Goal: Information Seeking & Learning: Compare options

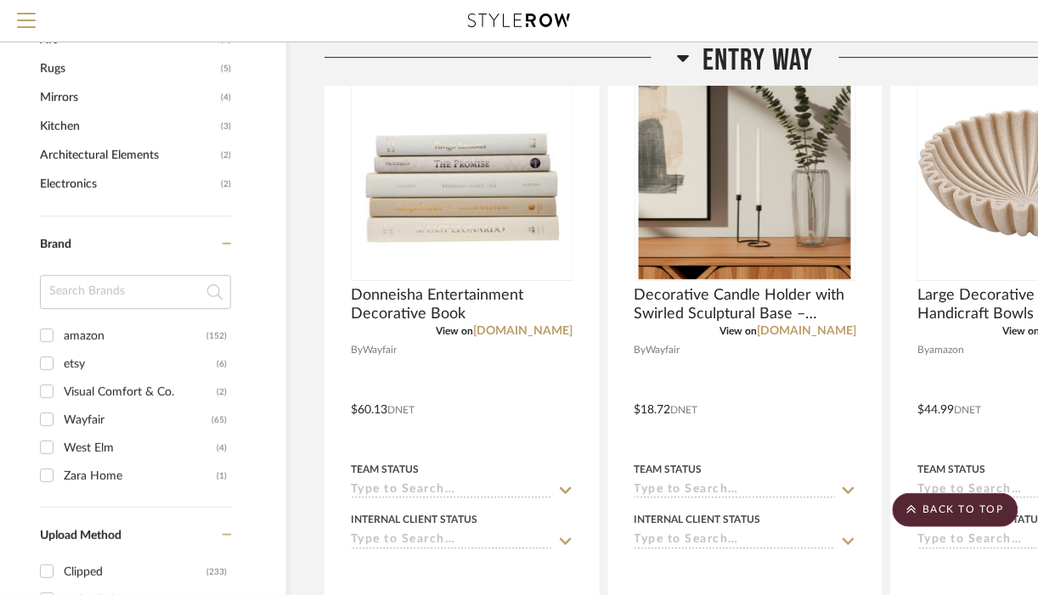
scroll to position [1233, 32]
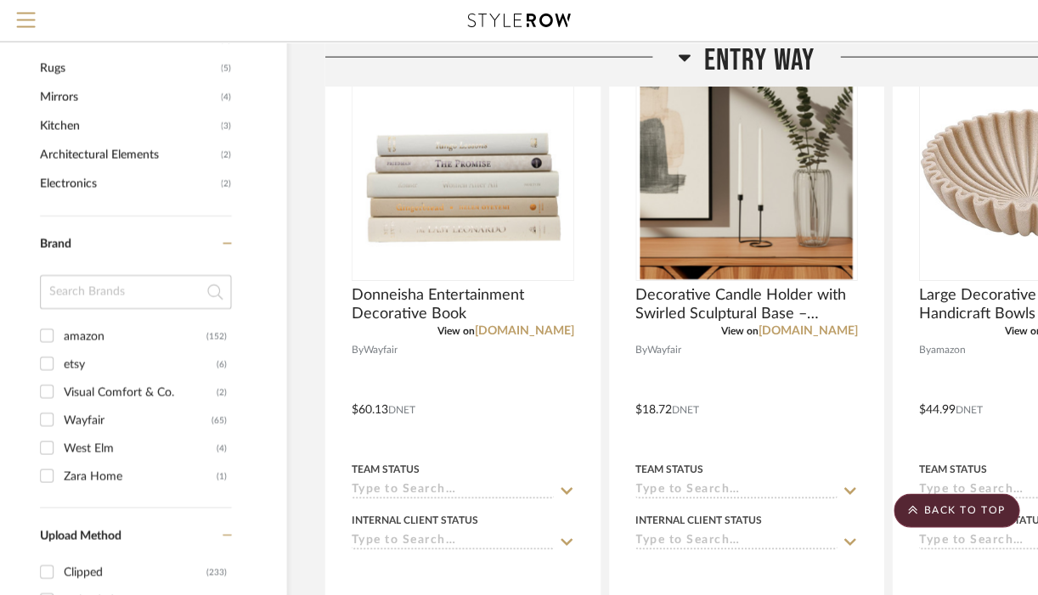
click at [163, 337] on div "amazon" at bounding box center [136, 336] width 143 height 27
click at [61, 337] on input "amazon (152)" at bounding box center [47, 335] width 27 height 27
checkbox input "true"
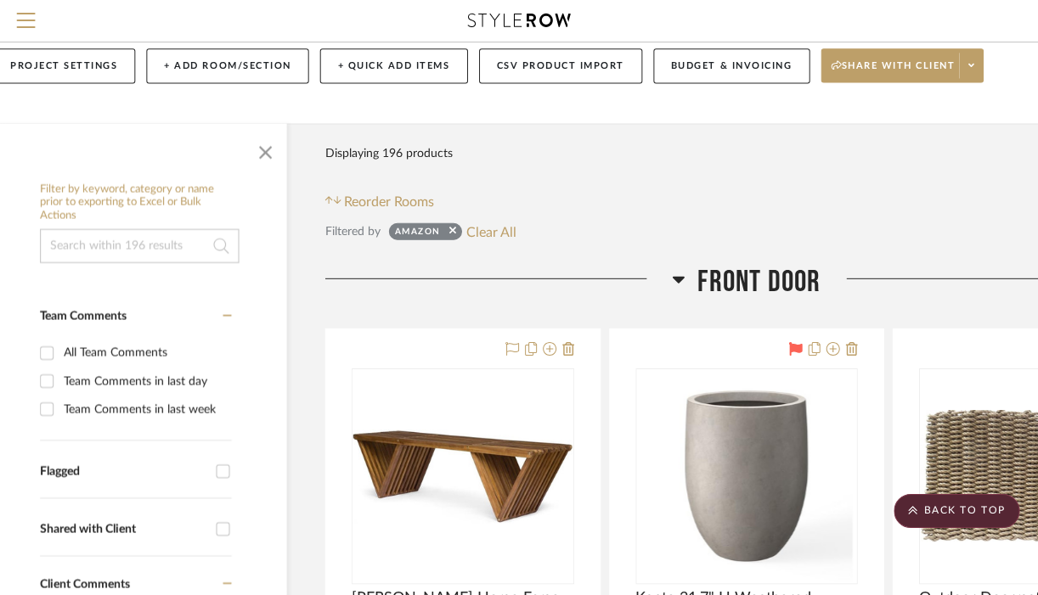
scroll to position [0, 32]
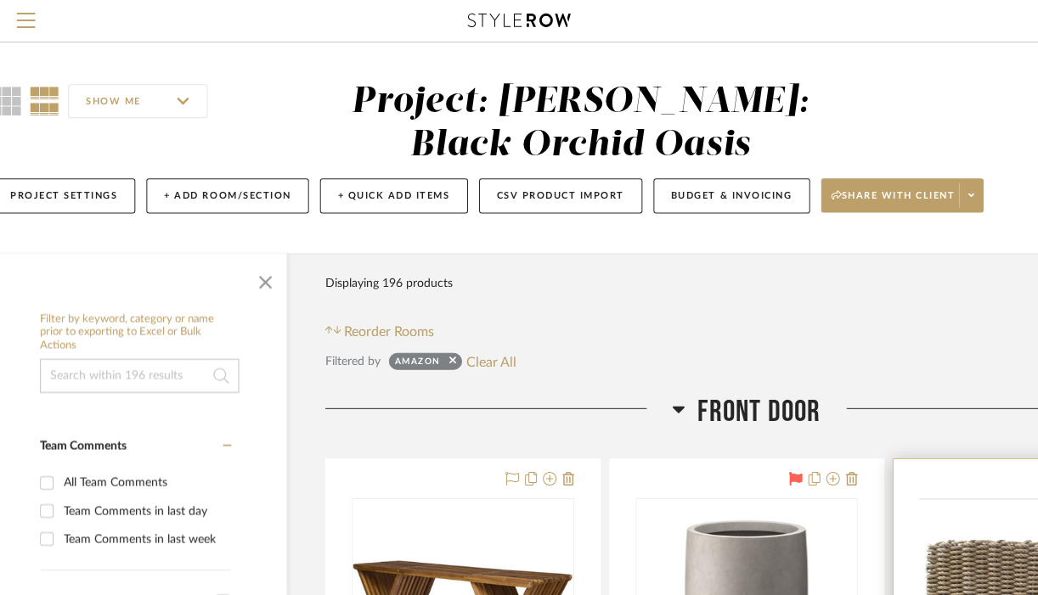
click at [0, 0] on div at bounding box center [0, 0] width 0 height 0
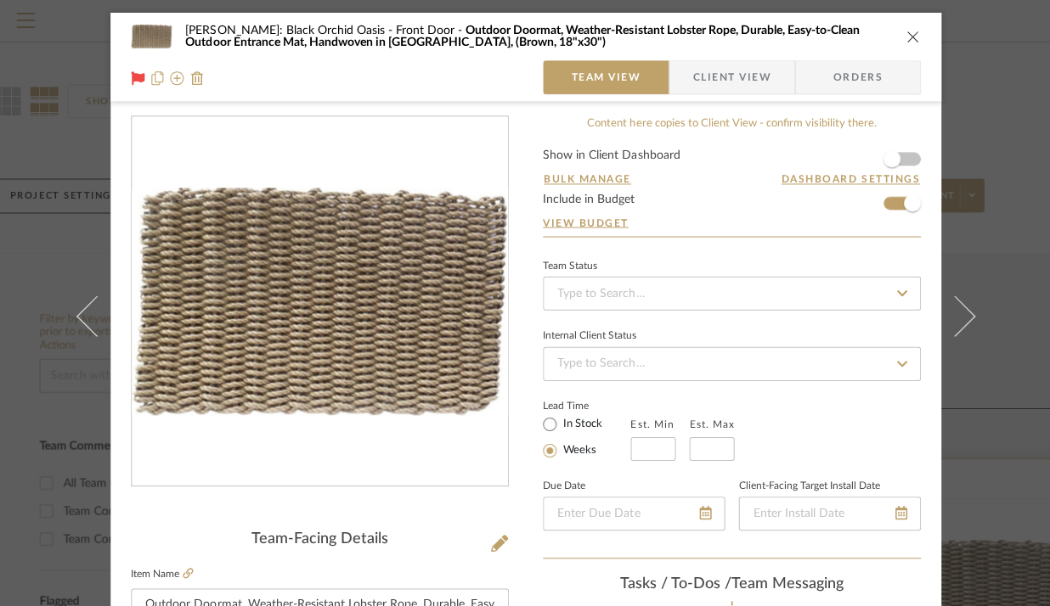
scroll to position [137, 0]
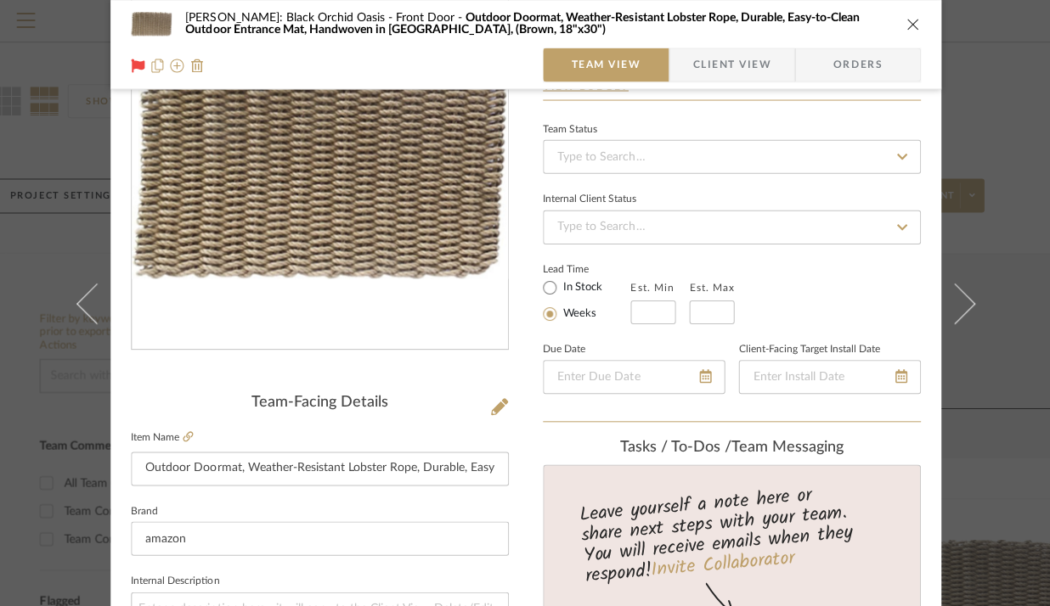
click at [908, 26] on icon "close" at bounding box center [912, 24] width 14 height 14
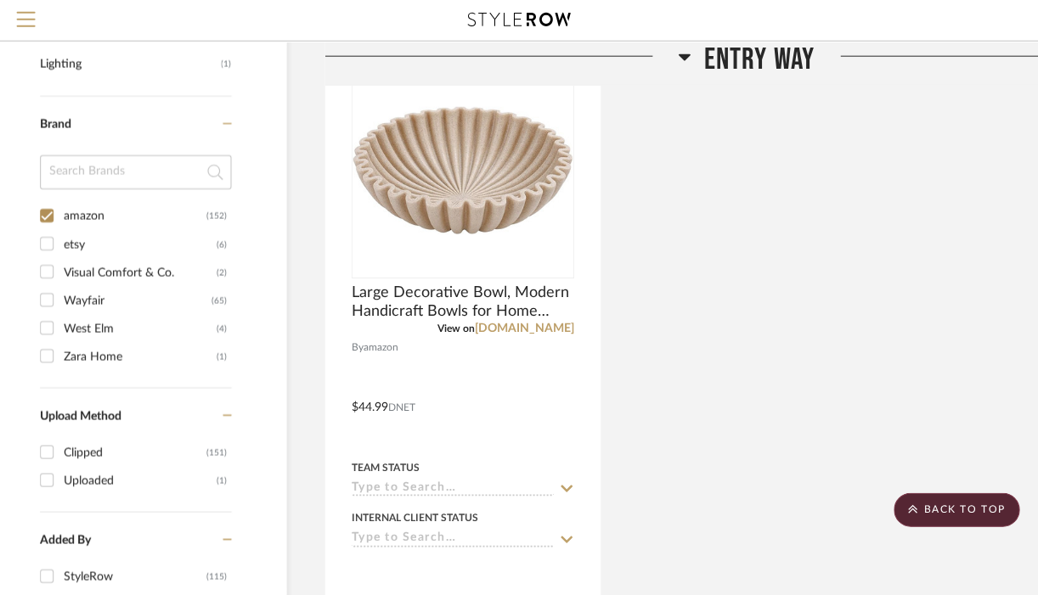
scroll to position [1259, 32]
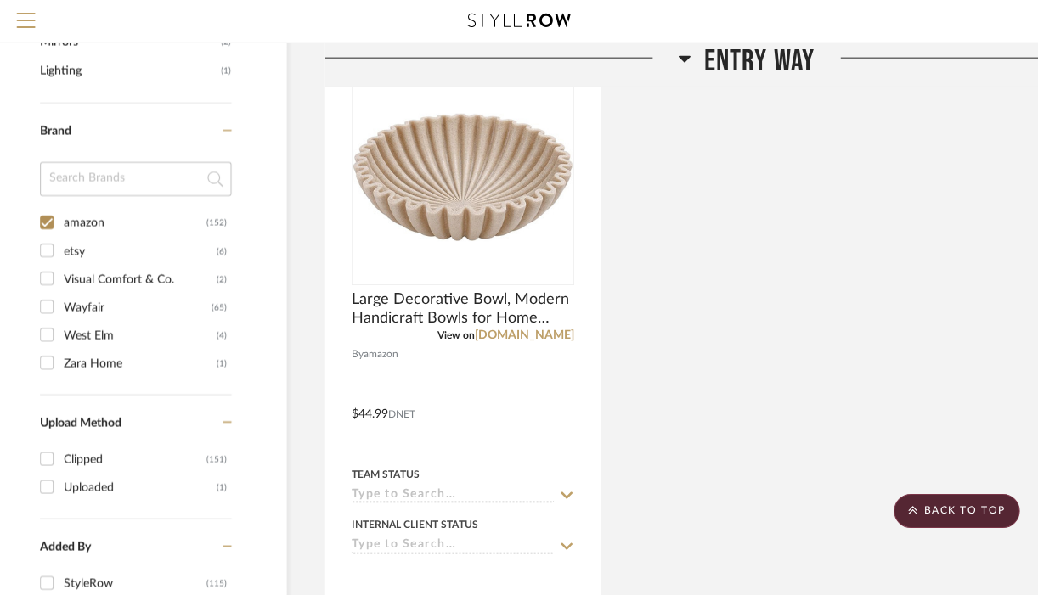
click at [47, 250] on input "etsy (6)" at bounding box center [47, 250] width 27 height 27
checkbox input "true"
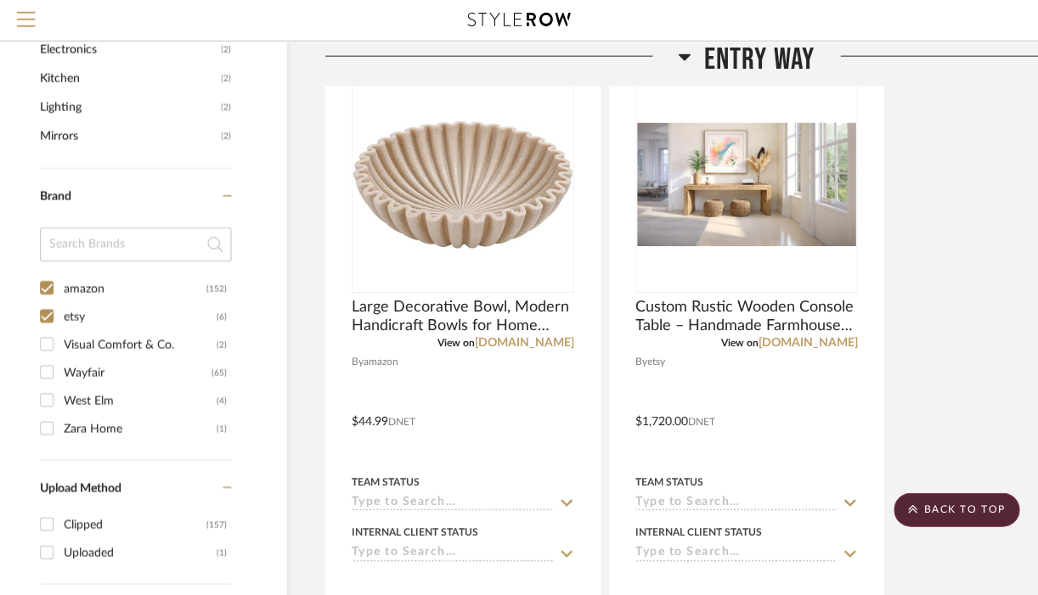
scroll to position [1309, 32]
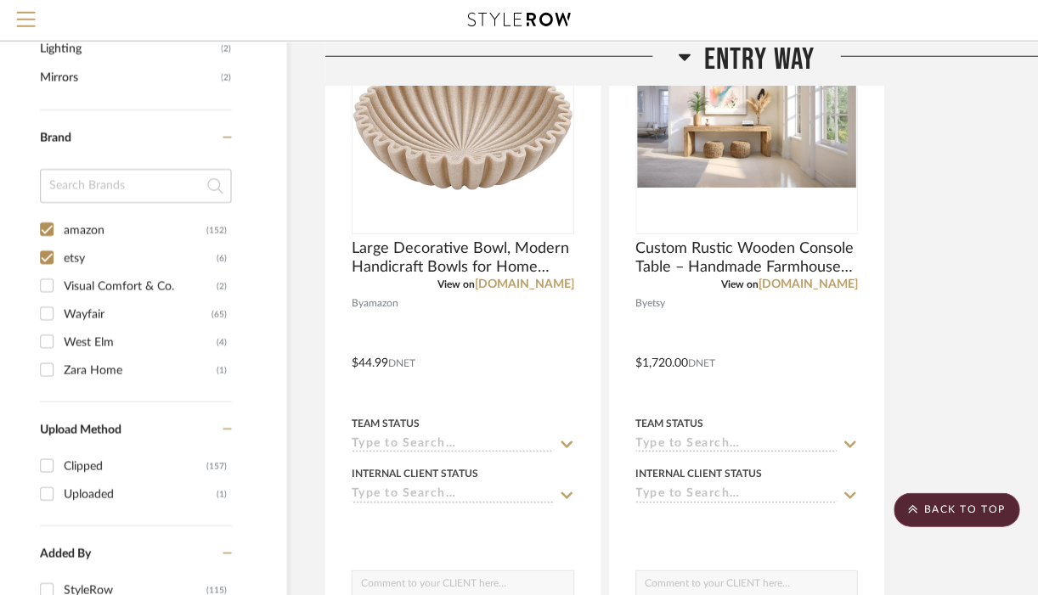
click at [46, 228] on input "amazon (152)" at bounding box center [47, 230] width 27 height 27
checkbox input "false"
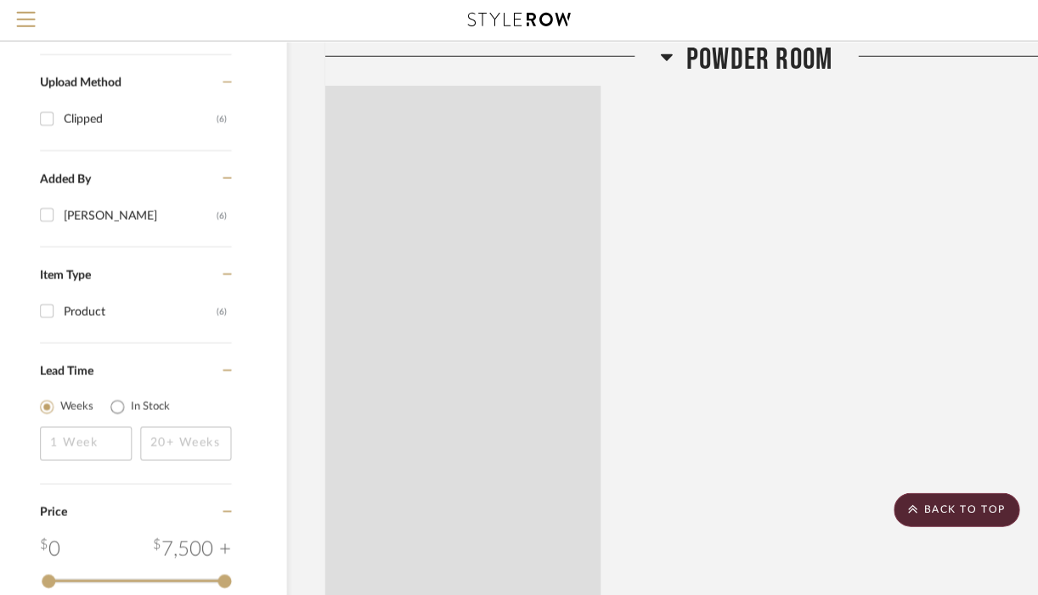
scroll to position [991, 32]
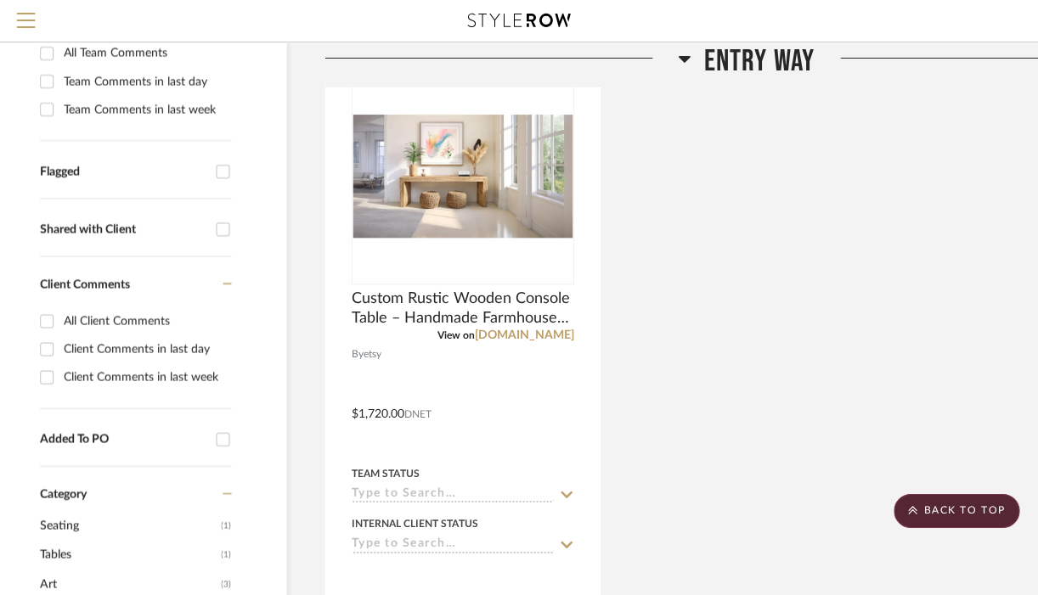
scroll to position [432, 32]
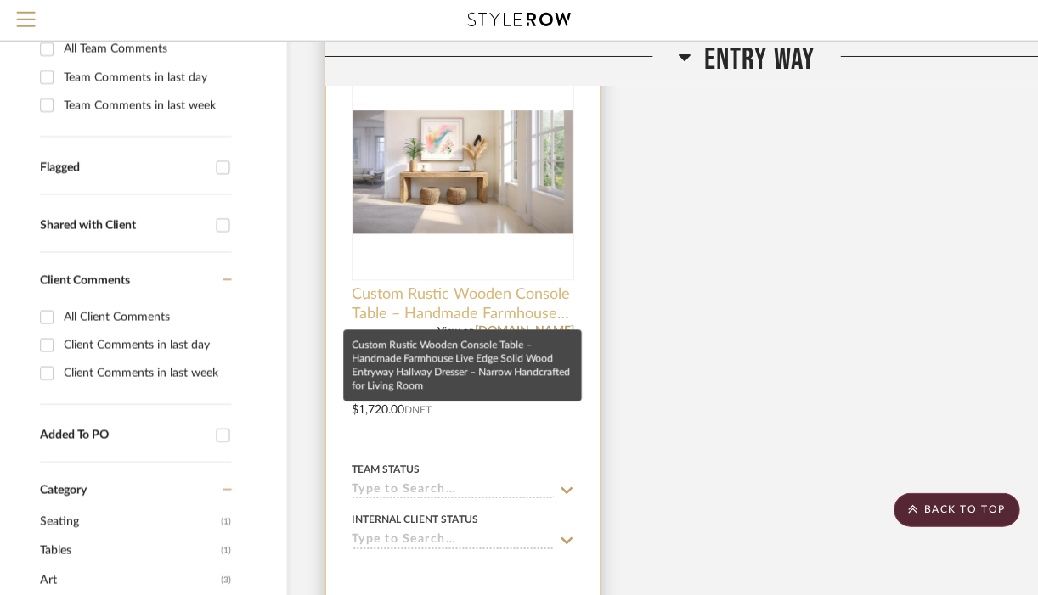
click at [477, 306] on span "Custom Rustic Wooden Console Table – Handmade Farmhouse Live Edge Solid Wood En…" at bounding box center [463, 304] width 223 height 37
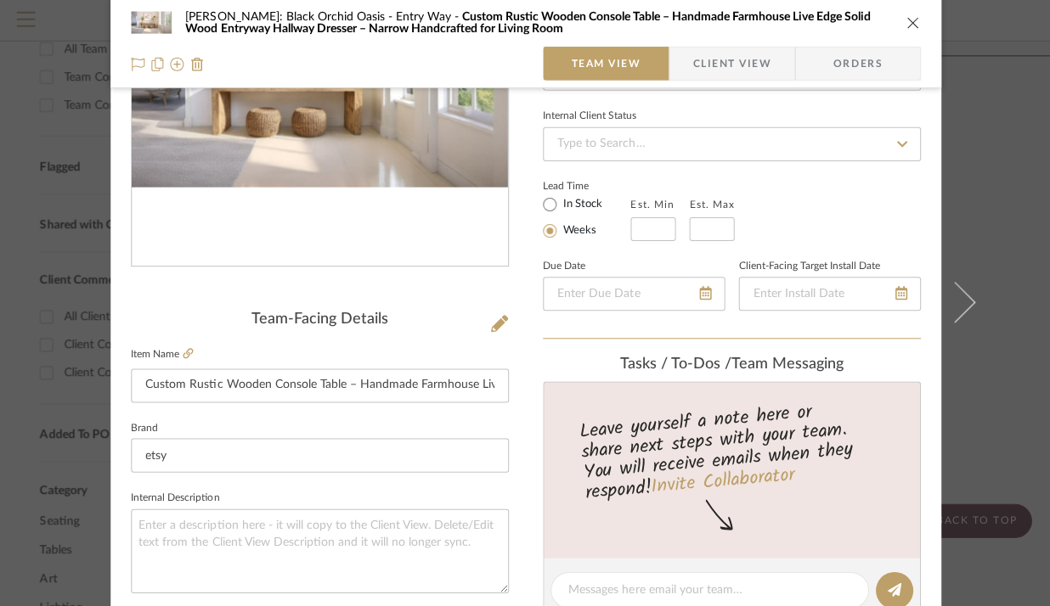
scroll to position [233, 0]
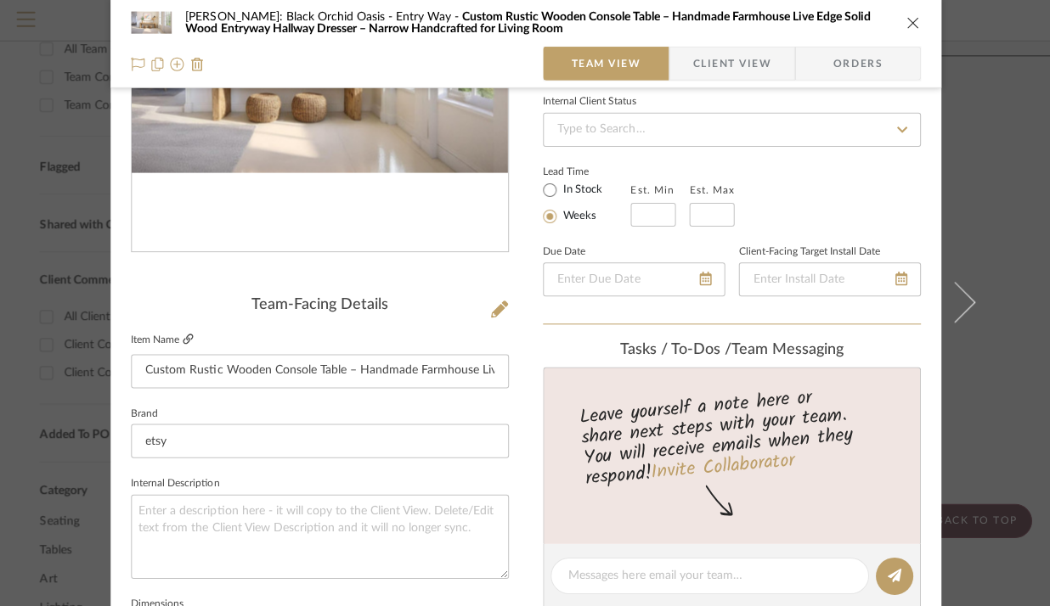
click at [183, 340] on icon at bounding box center [188, 340] width 10 height 10
click at [911, 31] on div "[PERSON_NAME]: Black Orchid Oasis Entry Way Custom Rustic Wooden Console Table …" at bounding box center [525, 24] width 788 height 34
click at [906, 29] on icon "close" at bounding box center [912, 24] width 14 height 14
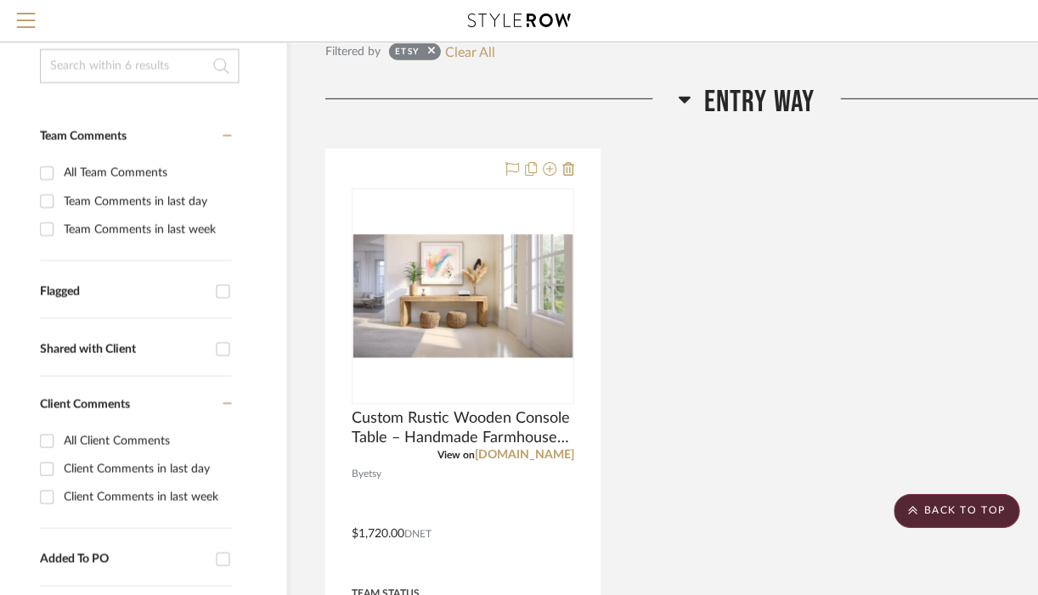
scroll to position [312, 32]
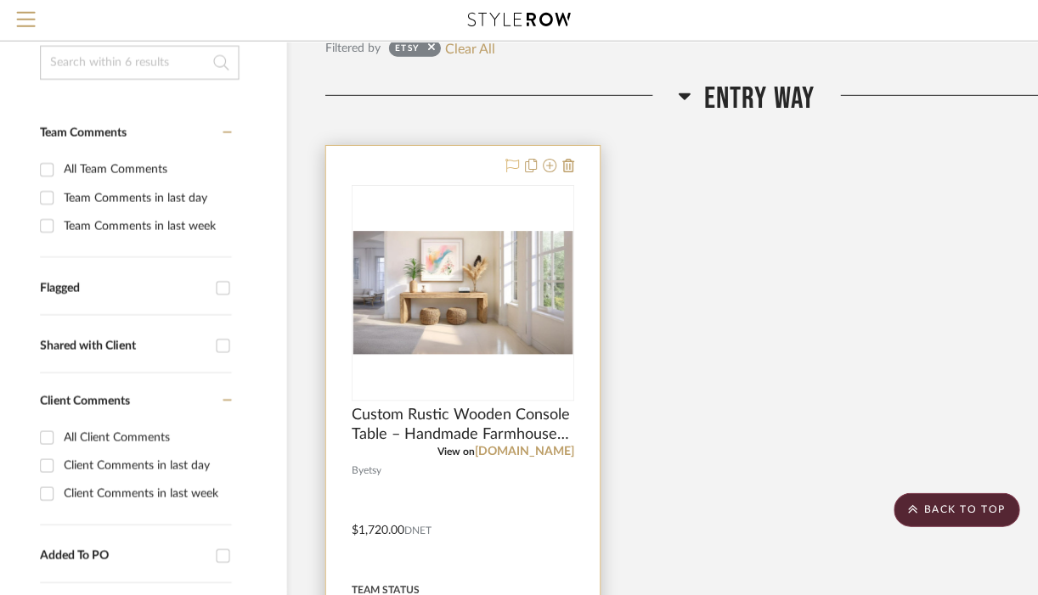
click at [511, 172] on icon at bounding box center [512, 167] width 14 height 14
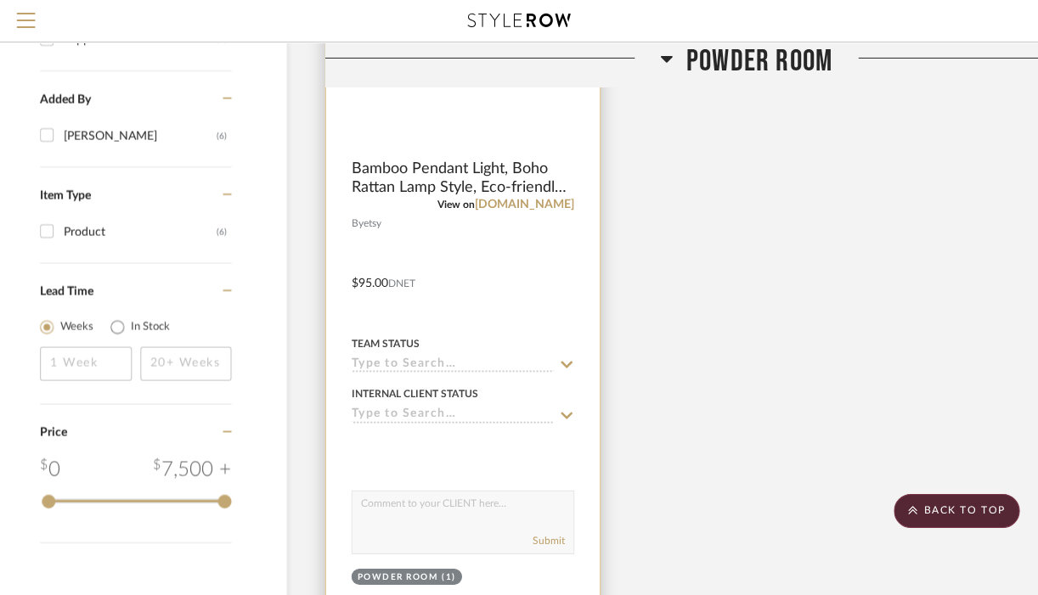
click at [0, 0] on img at bounding box center [0, 0] width 0 height 0
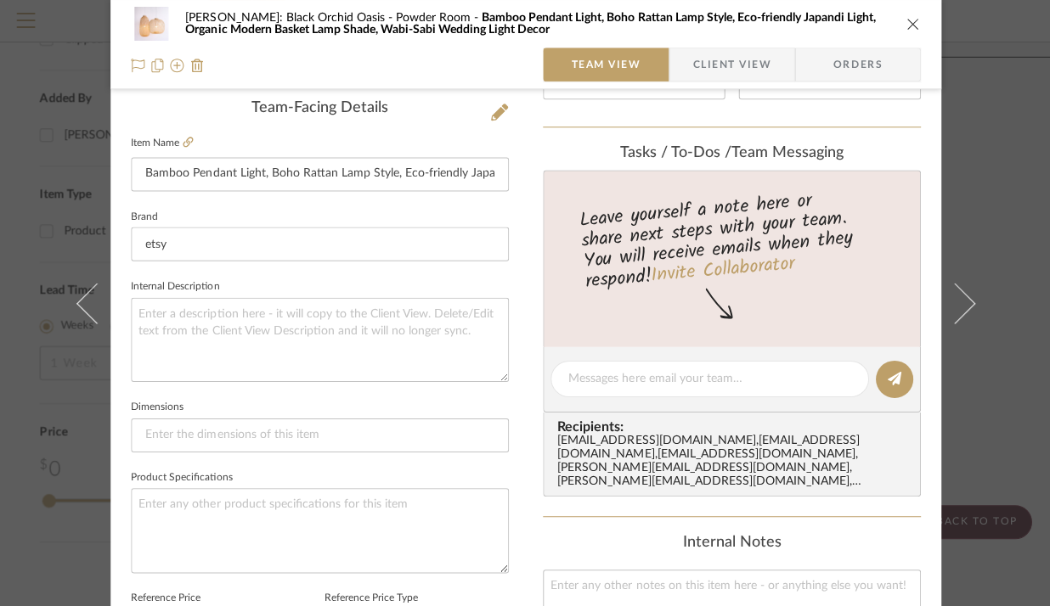
scroll to position [426, 0]
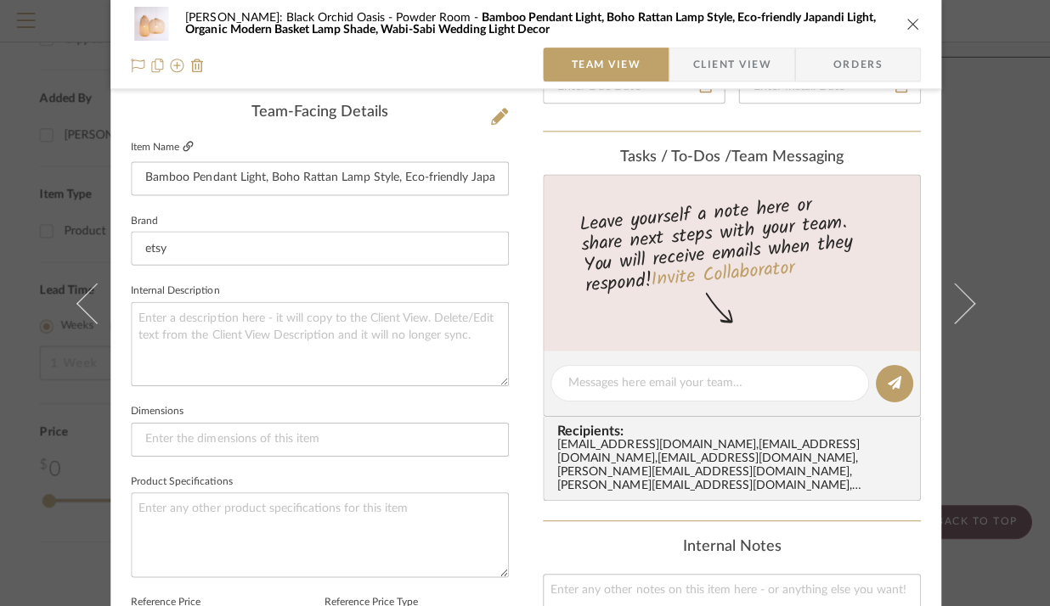
click at [183, 150] on icon at bounding box center [188, 146] width 10 height 10
click at [131, 65] on icon at bounding box center [138, 66] width 14 height 14
click at [911, 22] on icon "close" at bounding box center [912, 24] width 14 height 14
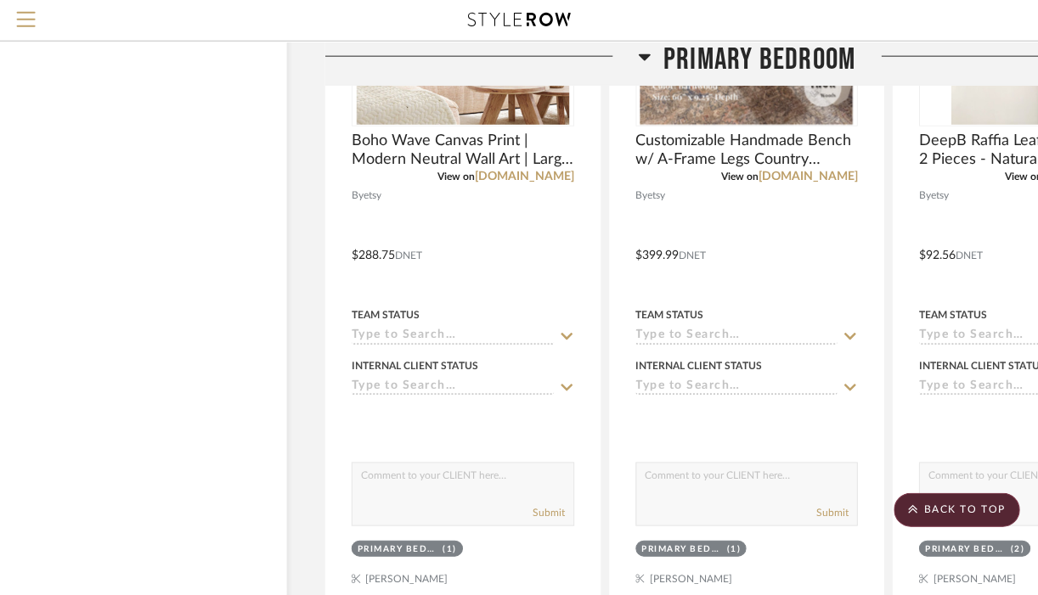
scroll to position [2256, 32]
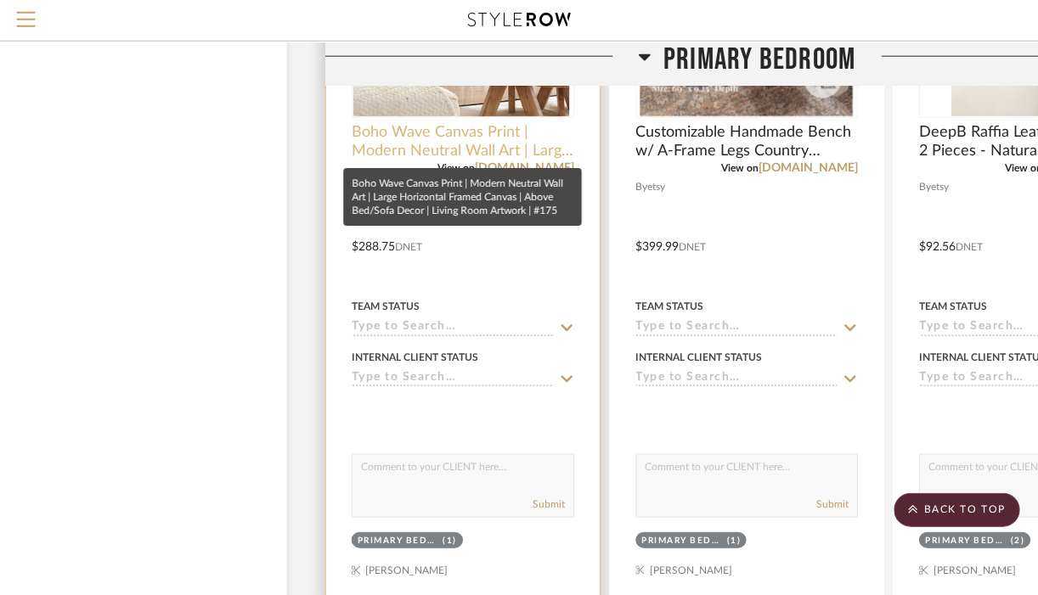
click at [468, 149] on span "Boho Wave Canvas Print | Modern Neutral Wall Art | Large Horizontal Framed Canv…" at bounding box center [463, 142] width 223 height 37
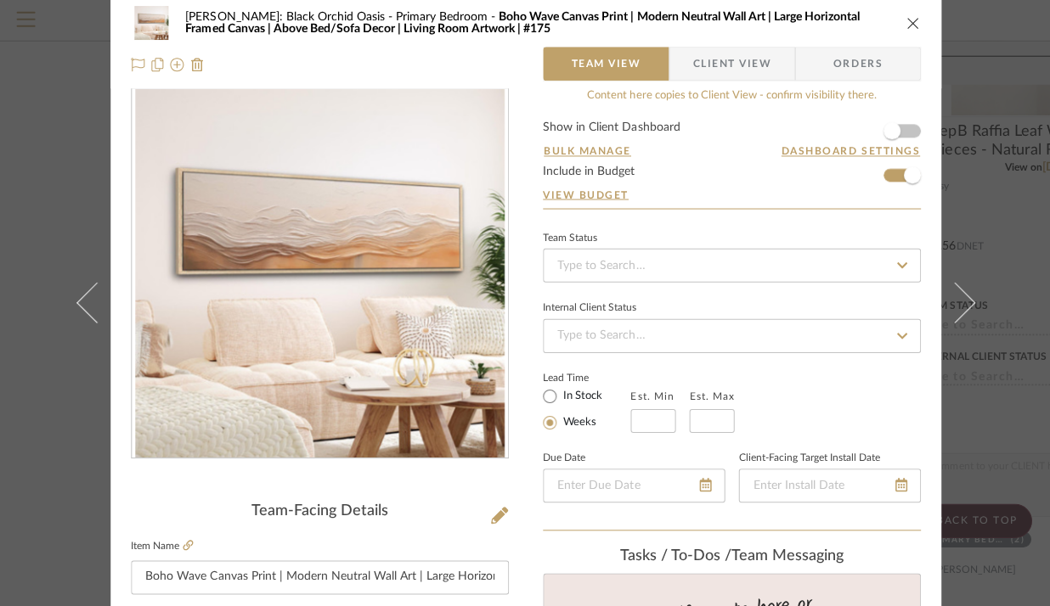
scroll to position [0, 0]
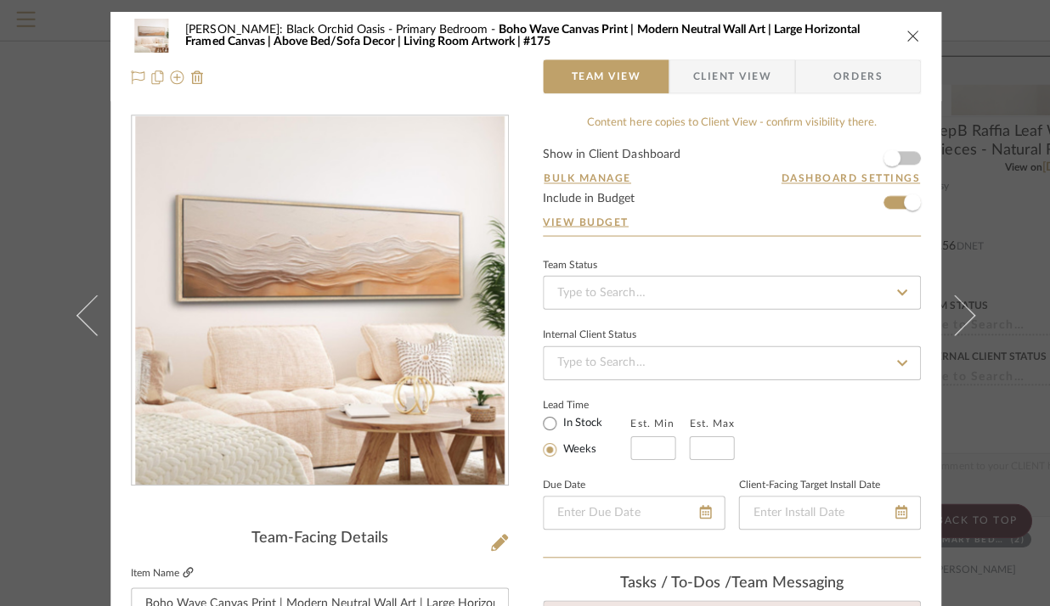
click at [183, 573] on icon at bounding box center [188, 572] width 10 height 10
click at [133, 74] on icon at bounding box center [138, 78] width 14 height 14
click at [905, 42] on icon "close" at bounding box center [912, 37] width 14 height 14
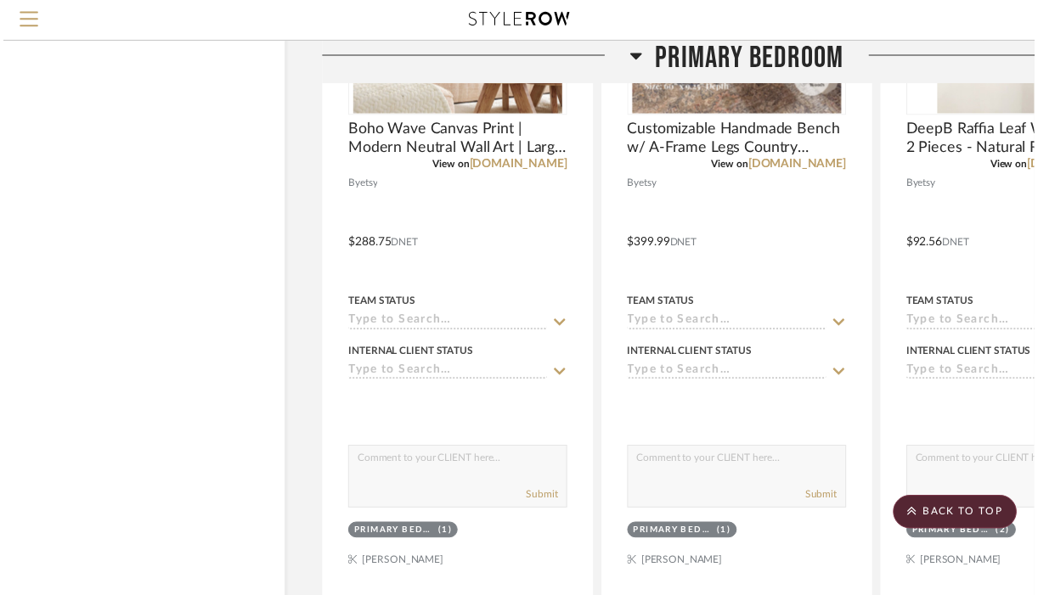
scroll to position [2256, 32]
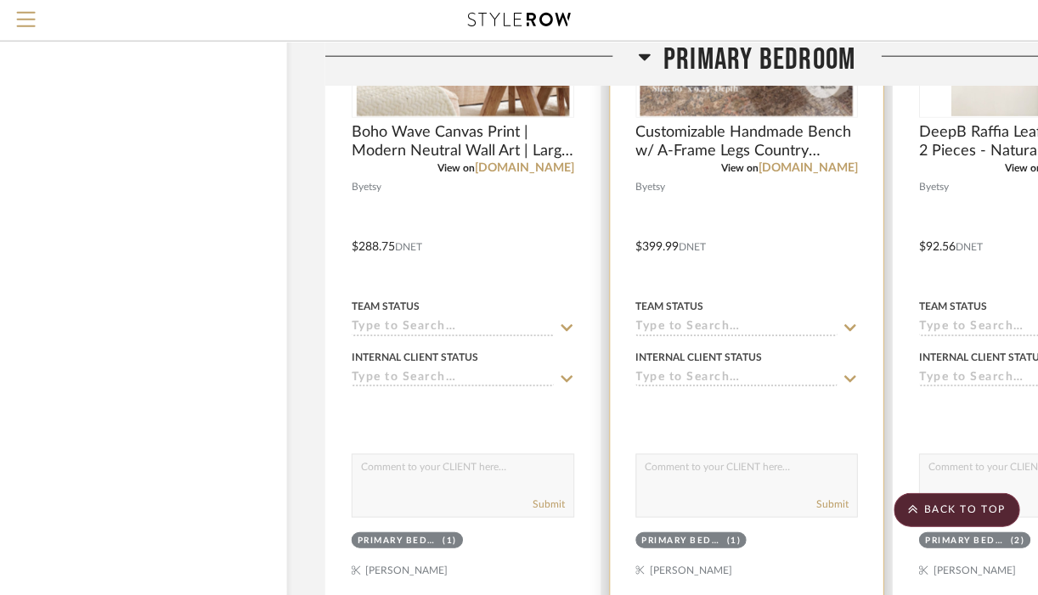
click at [702, 110] on img "0" at bounding box center [746, 11] width 212 height 212
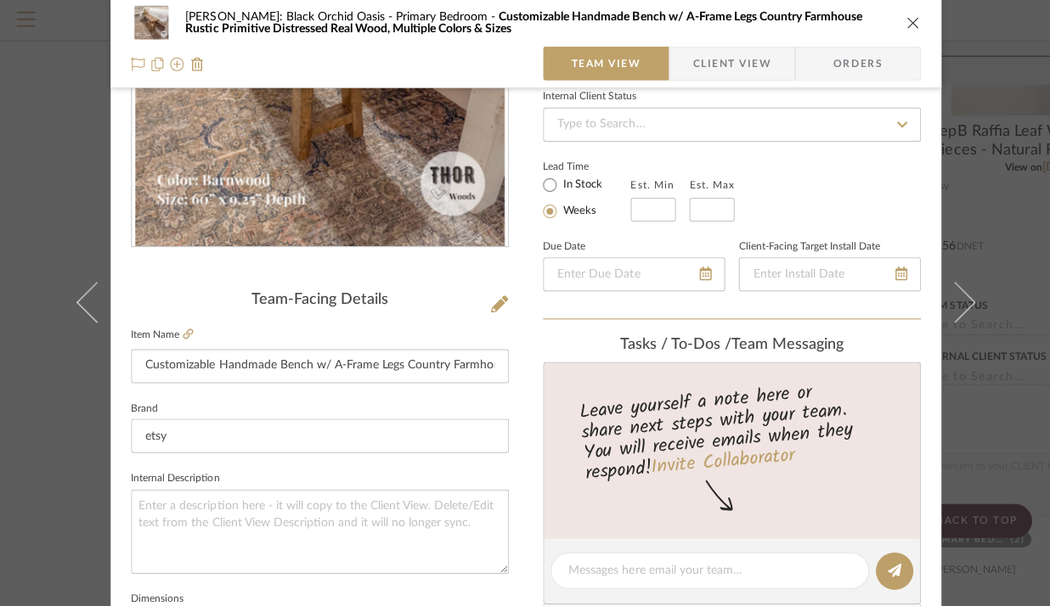
scroll to position [241, 0]
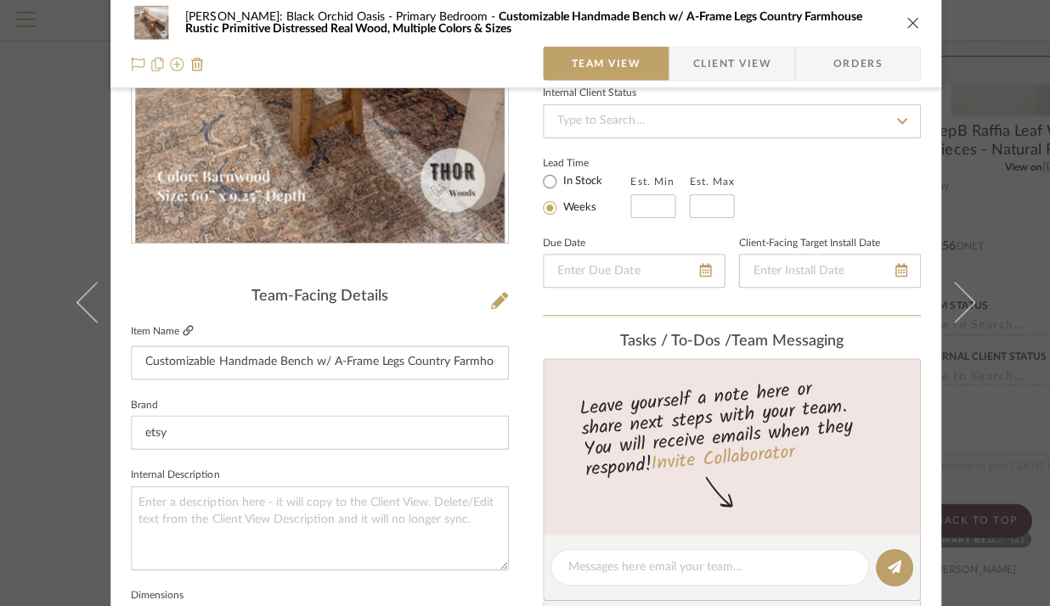
click at [183, 335] on icon at bounding box center [188, 331] width 10 height 10
click at [133, 64] on icon at bounding box center [138, 66] width 14 height 14
click at [906, 27] on icon "close" at bounding box center [912, 24] width 14 height 14
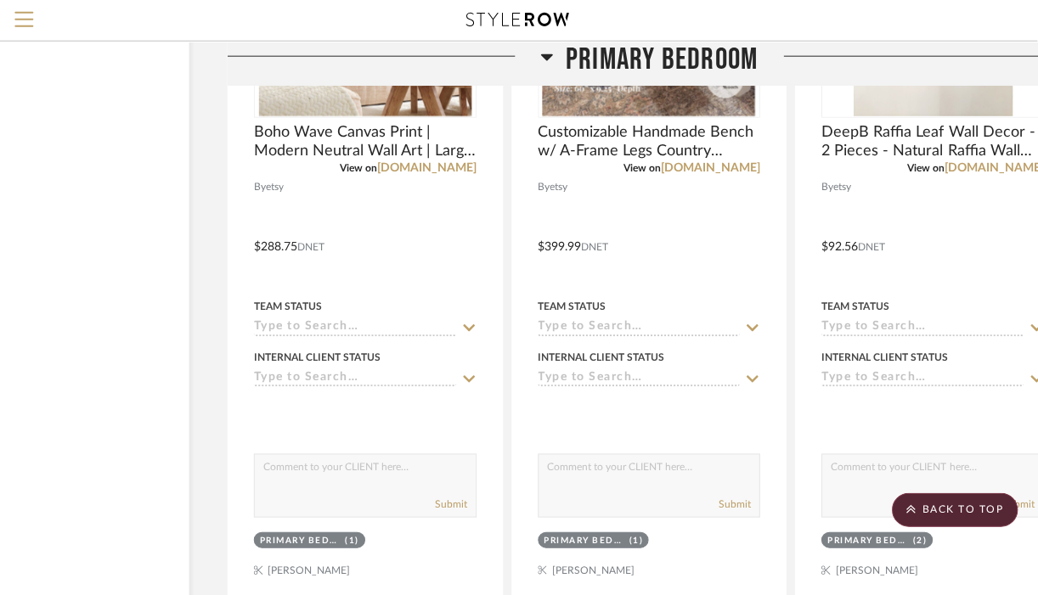
scroll to position [2256, 184]
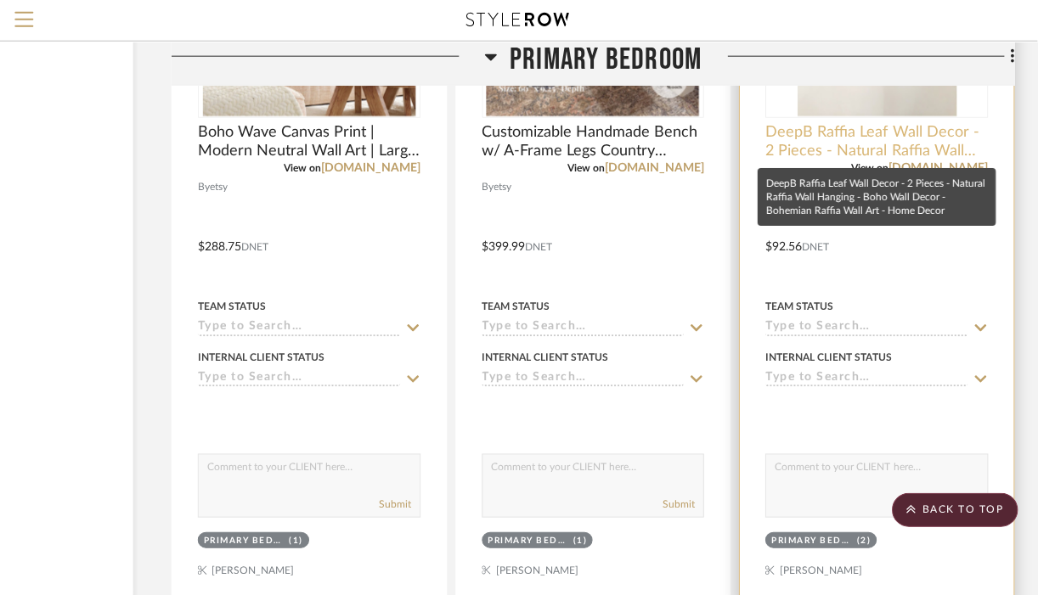
click at [860, 153] on span "DeepB Raffia Leaf Wall Decor - 2 Pieces - Natural Raffia Wall Hanging - Boho Wa…" at bounding box center [877, 142] width 223 height 37
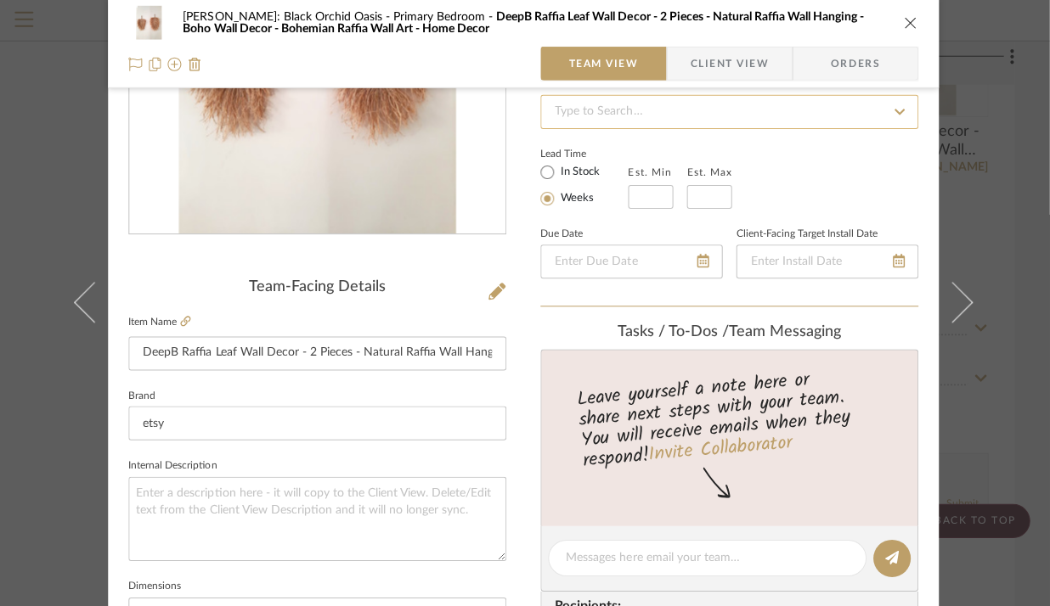
scroll to position [225, 0]
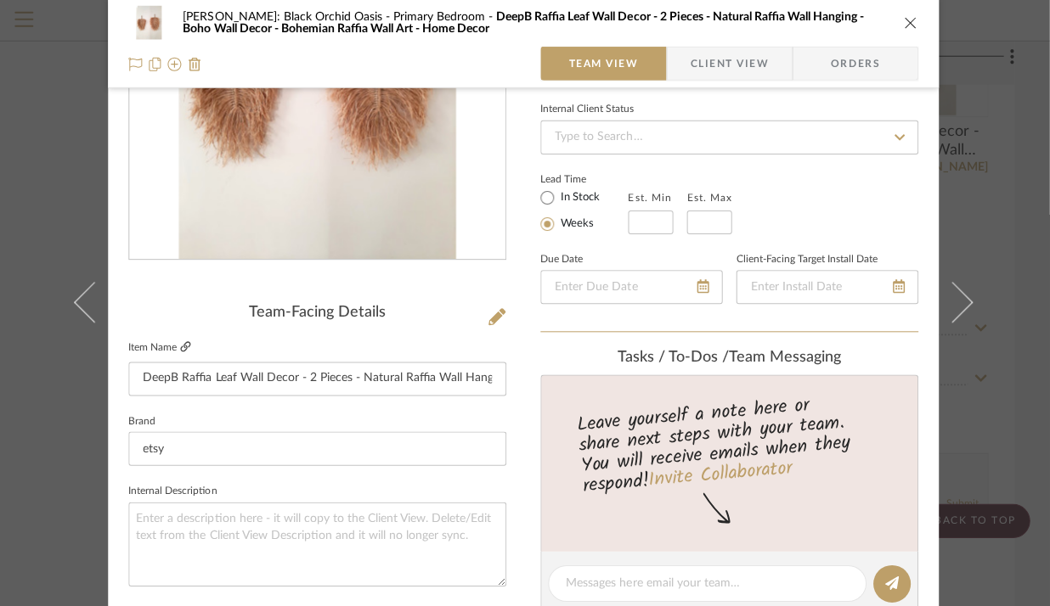
click at [186, 348] on icon at bounding box center [188, 347] width 10 height 10
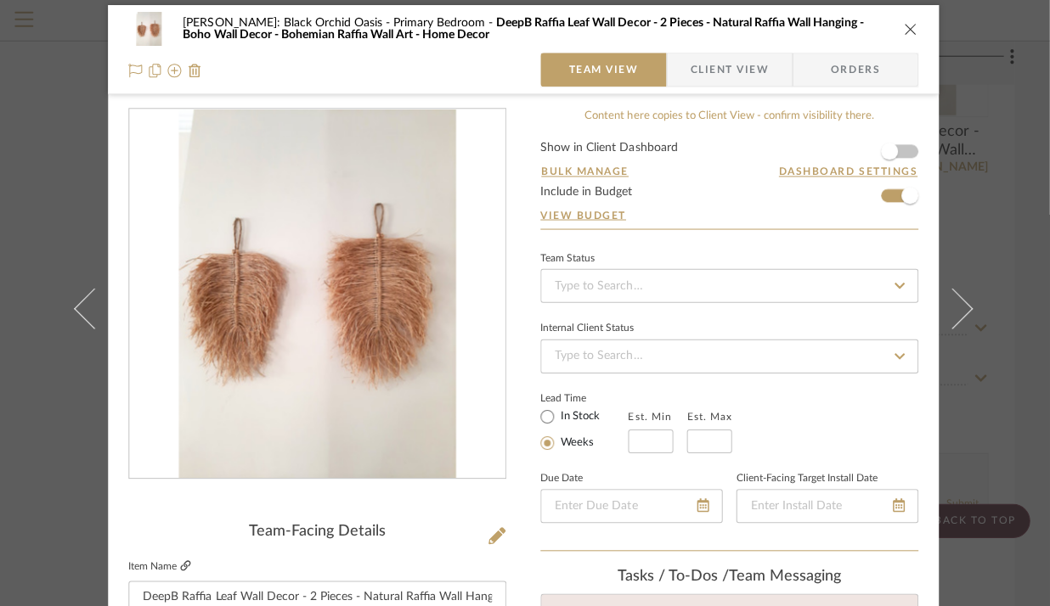
scroll to position [0, 0]
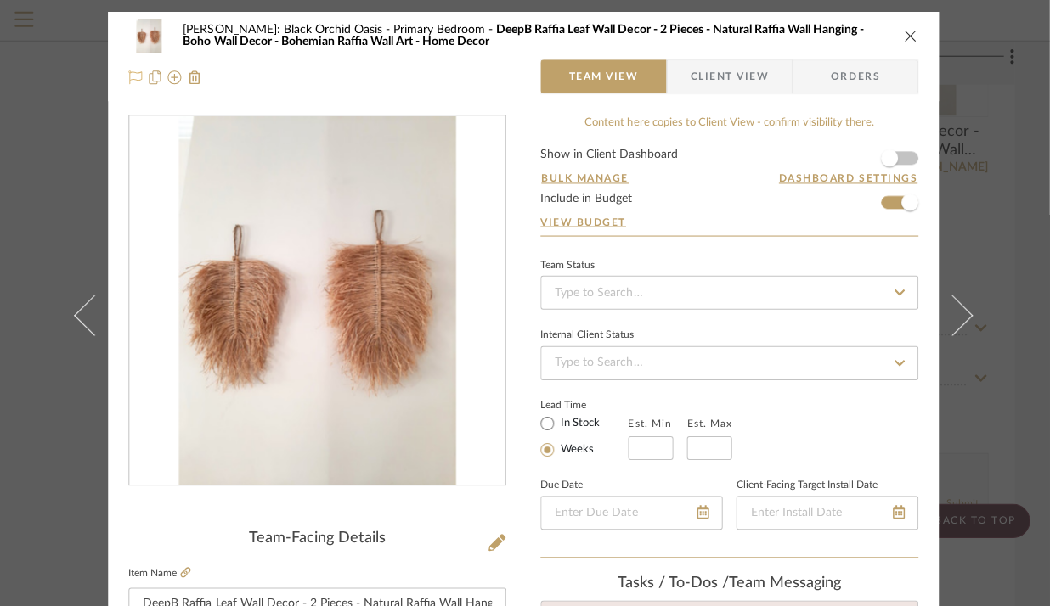
click at [135, 74] on icon at bounding box center [138, 78] width 14 height 14
click at [906, 35] on icon "close" at bounding box center [912, 37] width 14 height 14
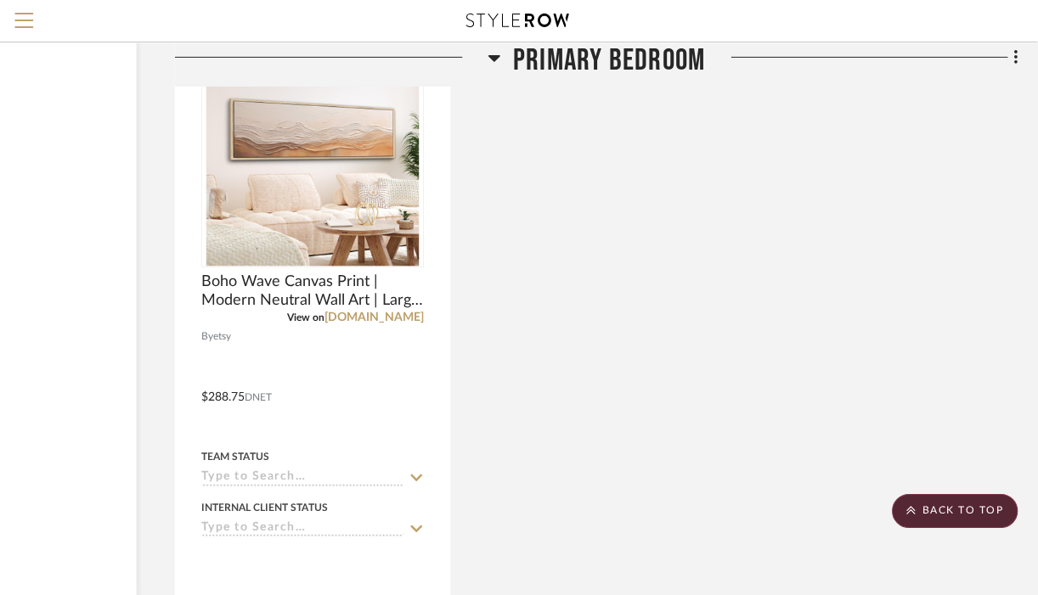
scroll to position [2860, 181]
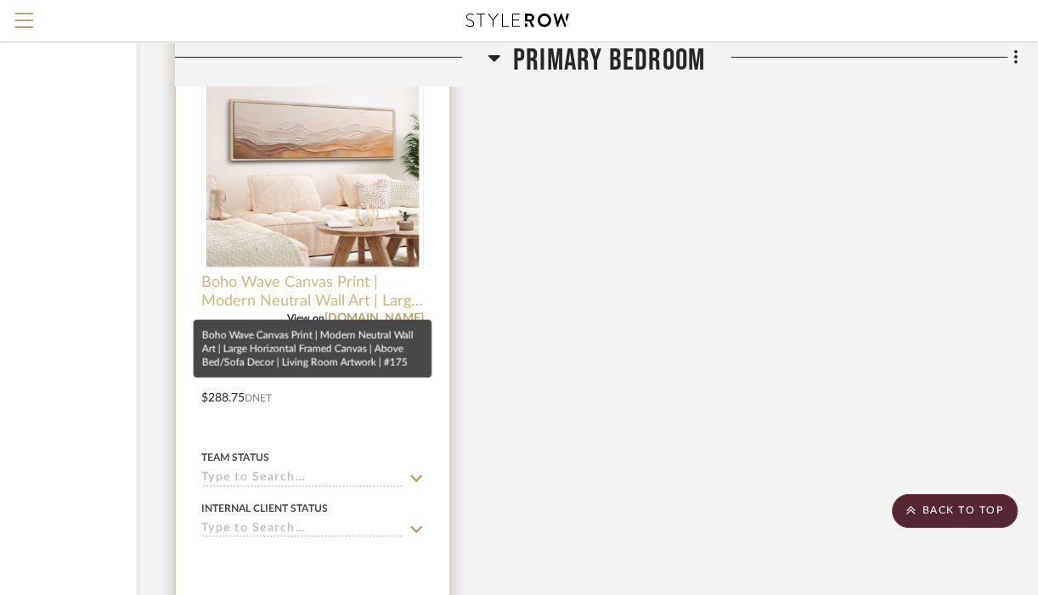
click at [296, 283] on span "Boho Wave Canvas Print | Modern Neutral Wall Art | Large Horizontal Framed Canv…" at bounding box center [314, 292] width 223 height 37
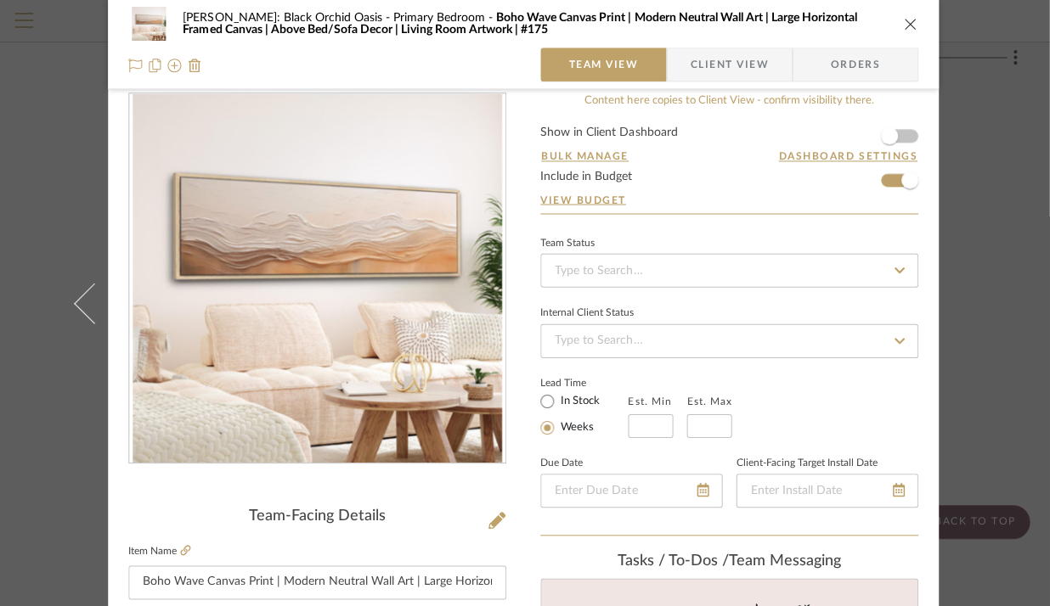
scroll to position [0, 0]
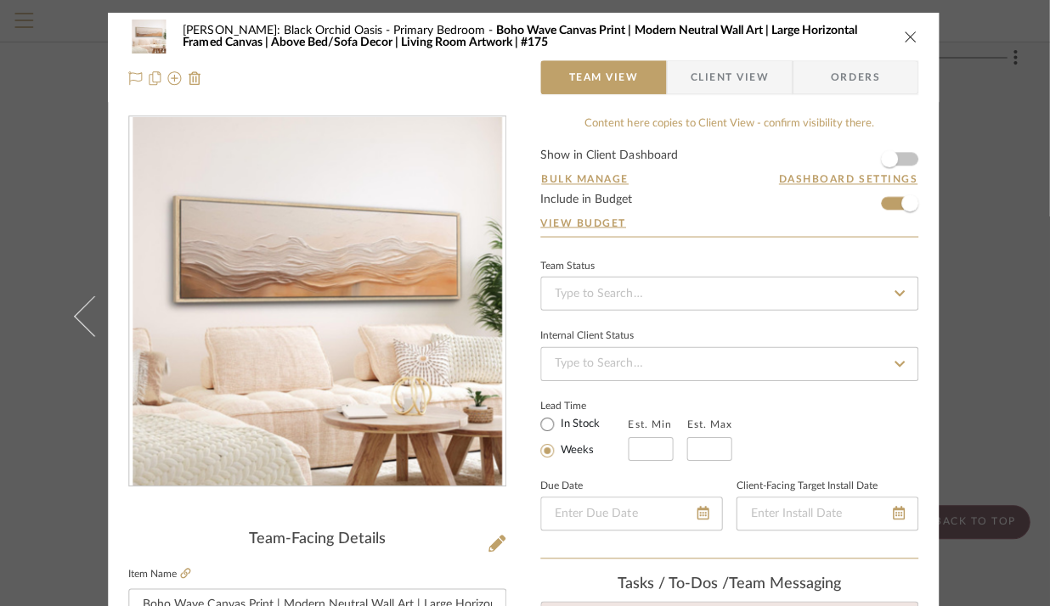
click at [905, 42] on icon "close" at bounding box center [912, 37] width 14 height 14
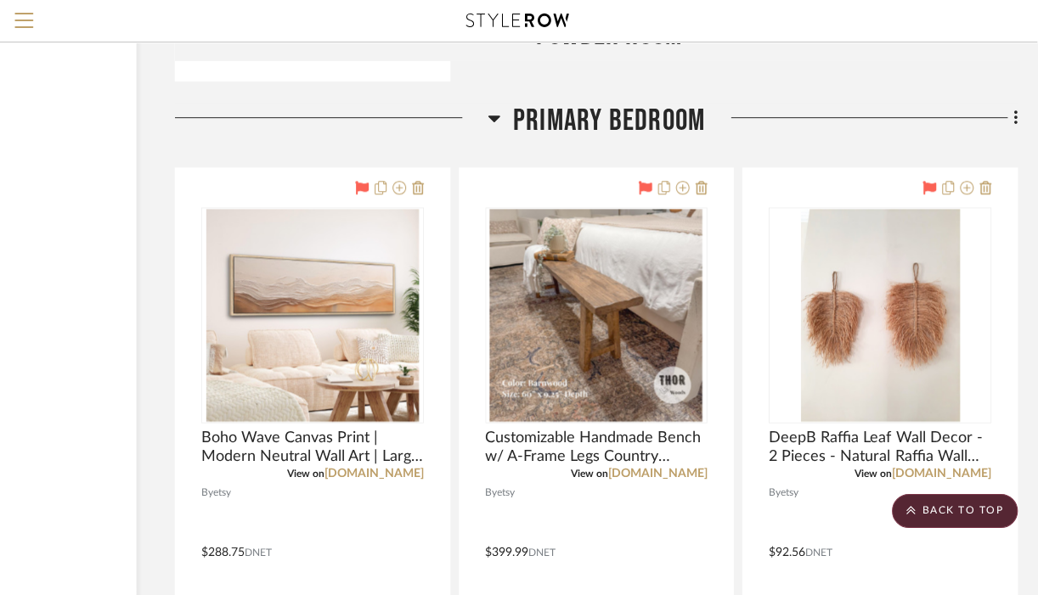
scroll to position [1952, 181]
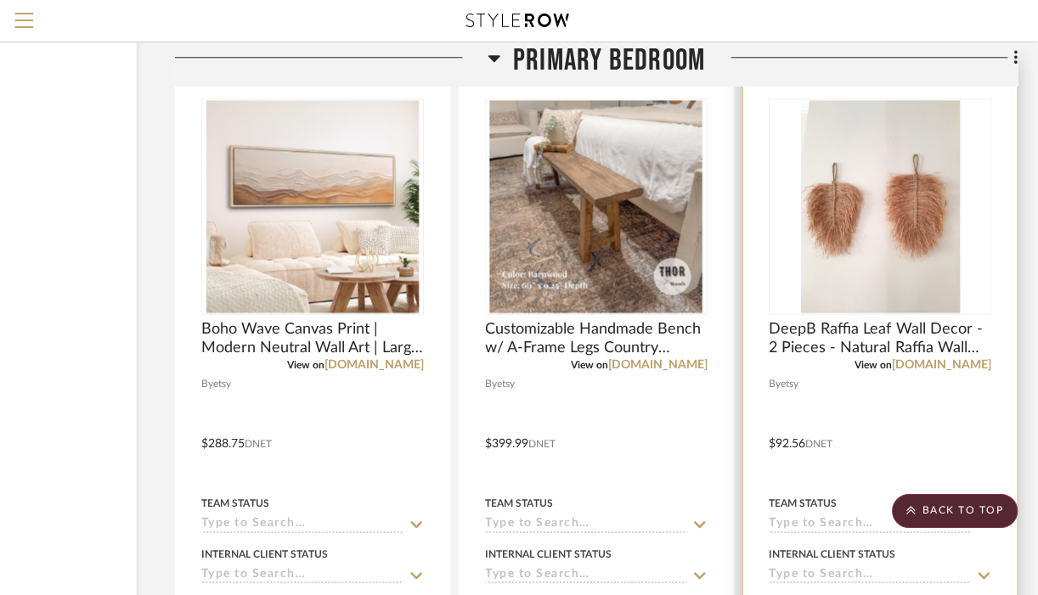
click at [783, 473] on div at bounding box center [881, 430] width 274 height 743
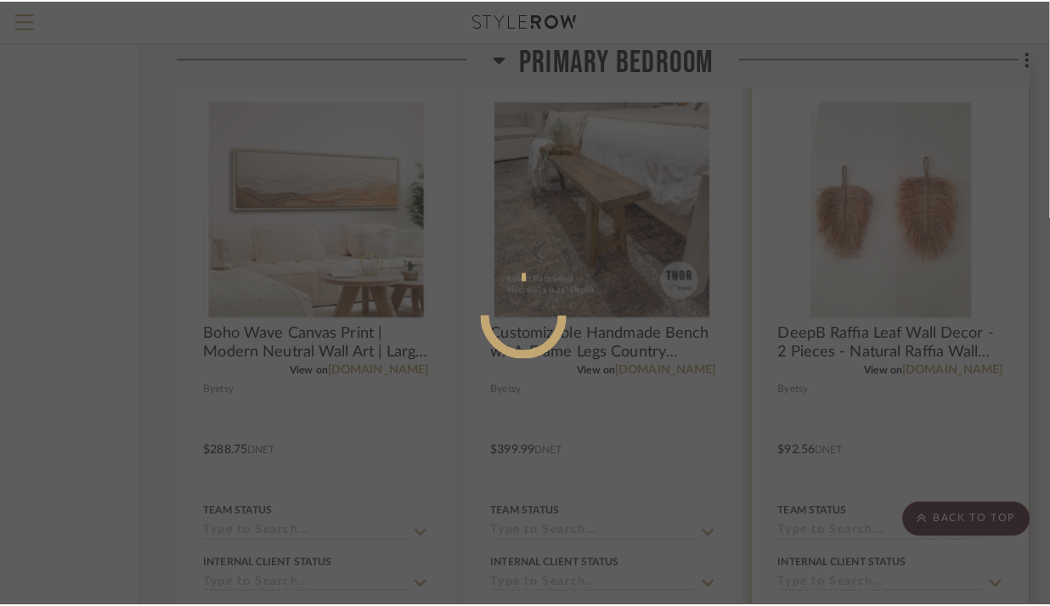
scroll to position [0, 0]
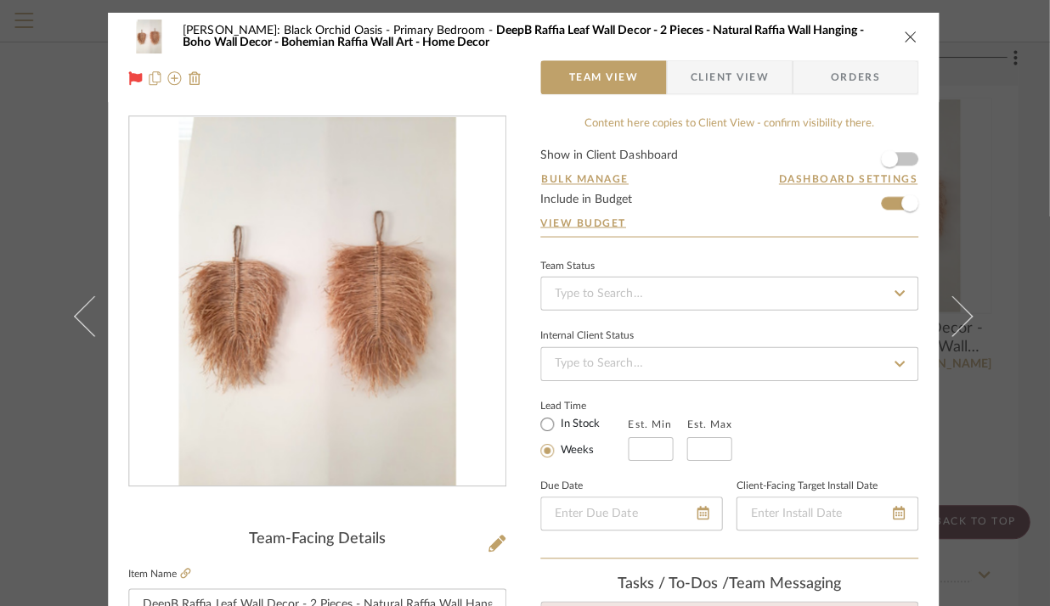
click at [911, 41] on icon "close" at bounding box center [912, 37] width 14 height 14
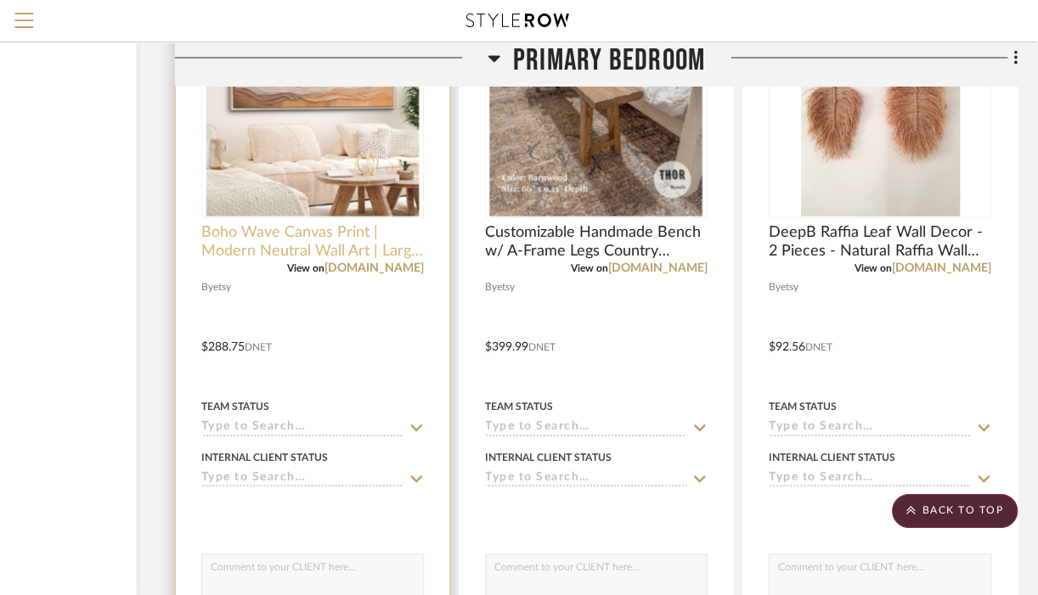
click at [322, 245] on span "Boho Wave Canvas Print | Modern Neutral Wall Art | Large Horizontal Framed Canv…" at bounding box center [314, 241] width 223 height 37
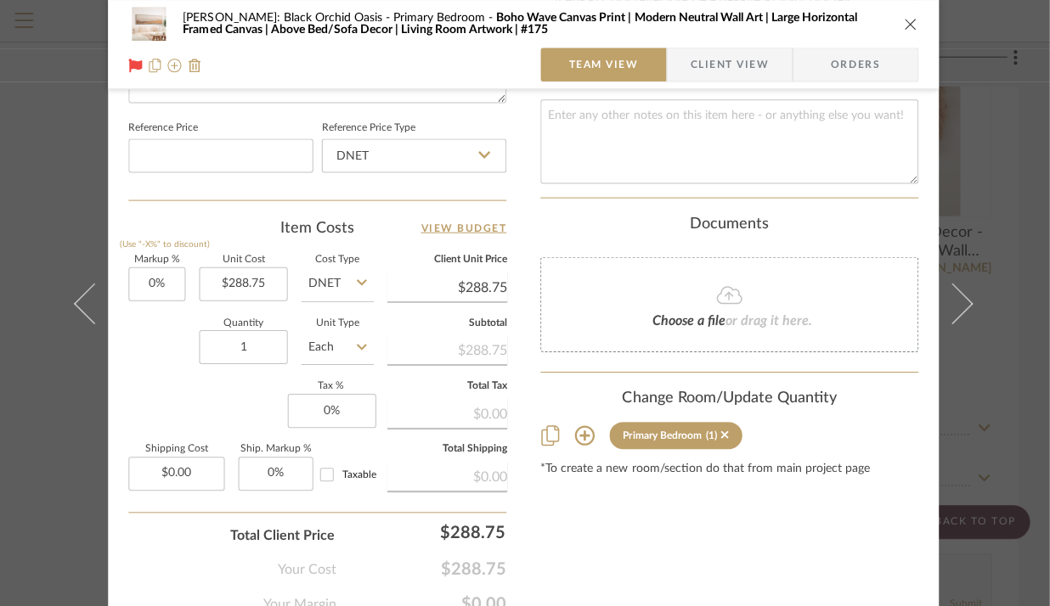
scroll to position [969, 0]
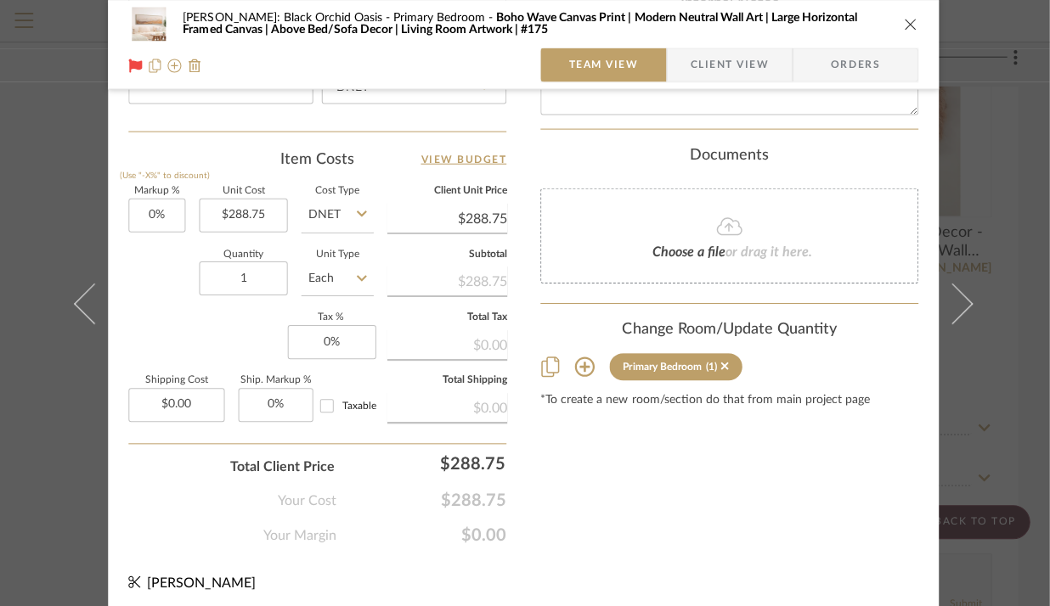
click at [905, 24] on icon "close" at bounding box center [912, 24] width 14 height 14
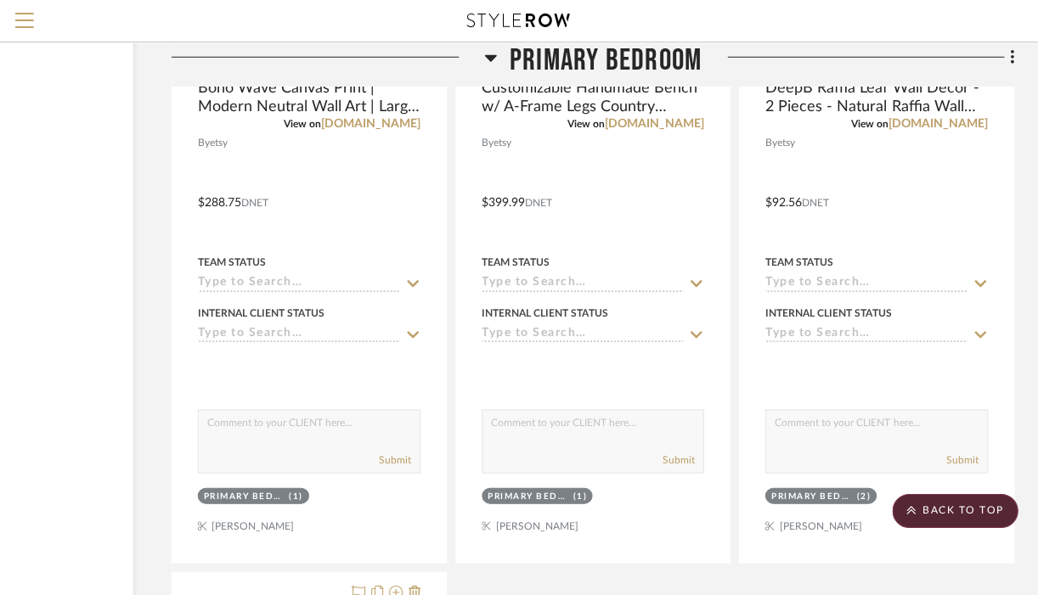
scroll to position [2317, 184]
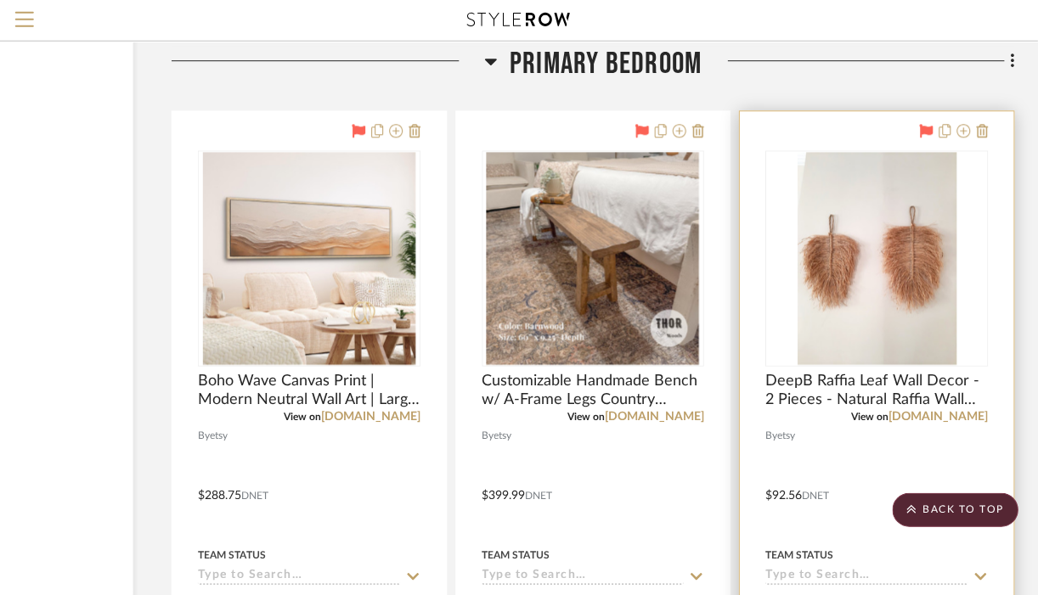
click at [898, 268] on img "0" at bounding box center [877, 259] width 159 height 212
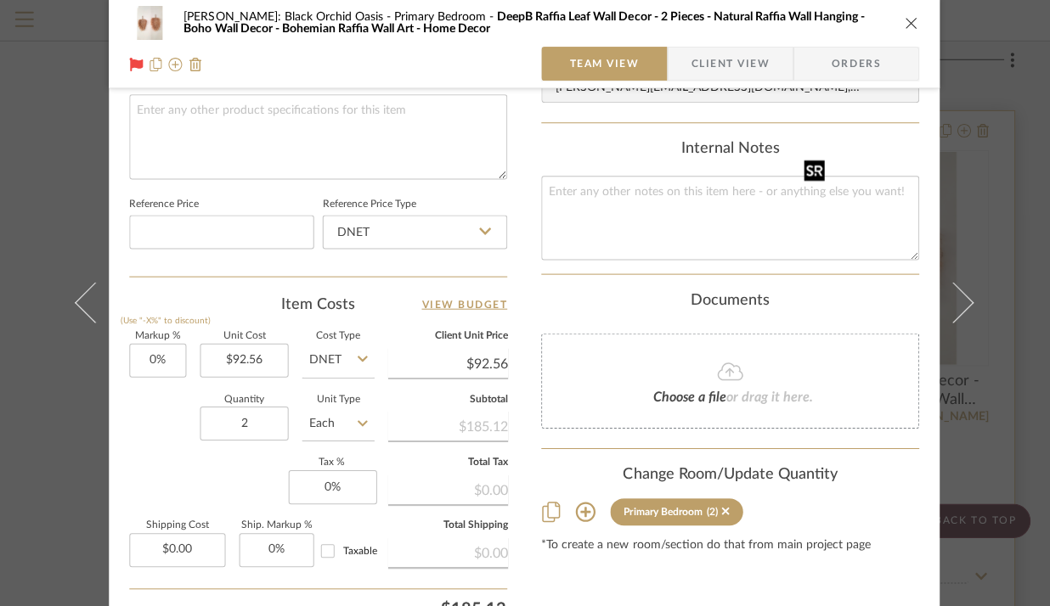
scroll to position [823, 0]
click at [905, 24] on icon "close" at bounding box center [912, 24] width 14 height 14
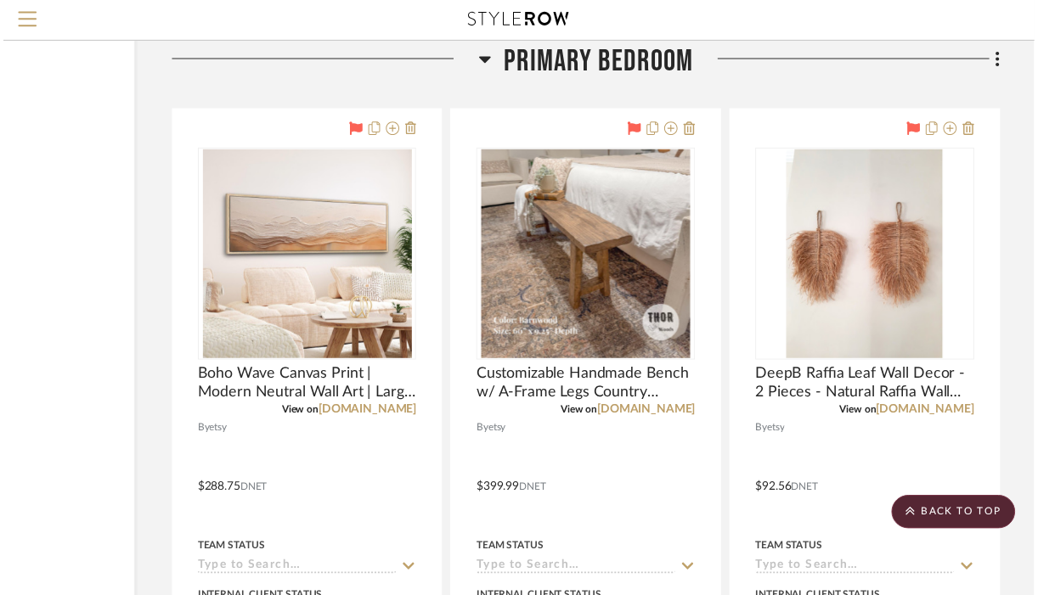
scroll to position [2008, 184]
